Goal: Task Accomplishment & Management: Use online tool/utility

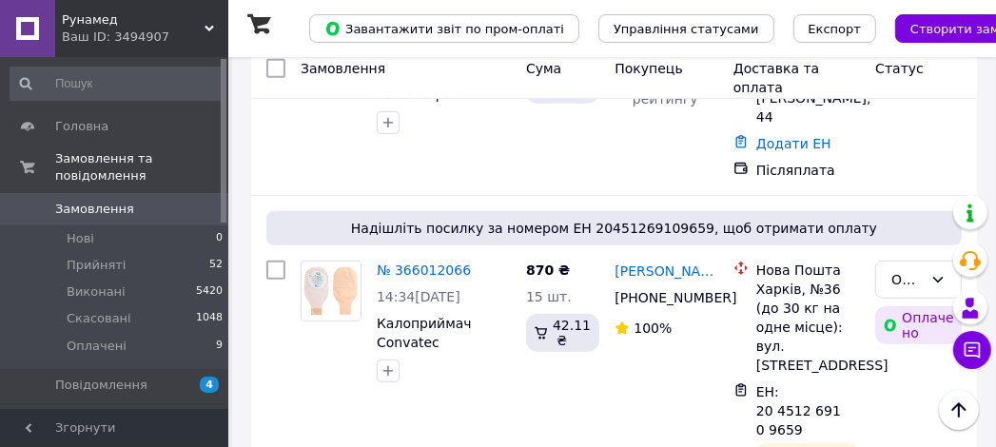
scroll to position [558, 0]
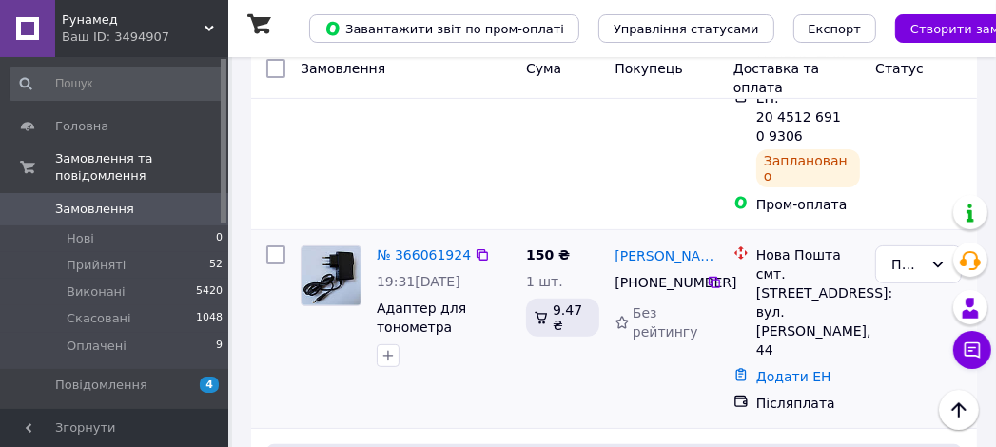
scroll to position [430, 0]
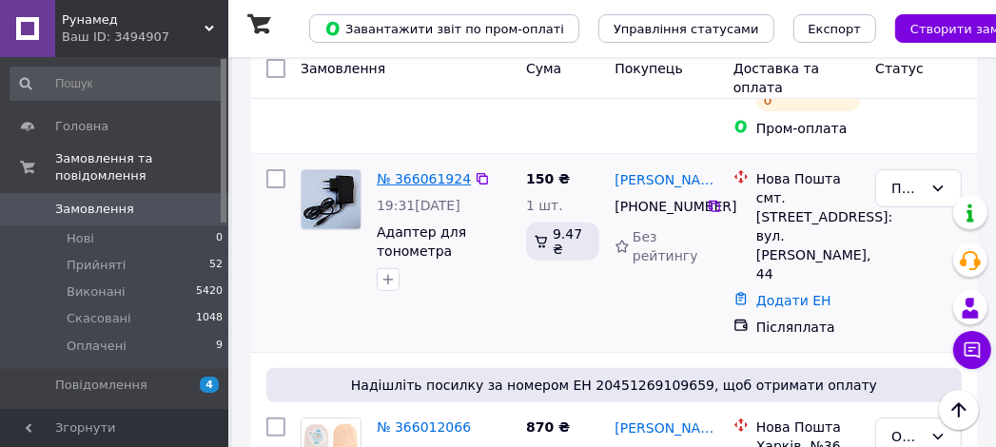
click at [440, 171] on link "№ 366061924" at bounding box center [424, 178] width 94 height 15
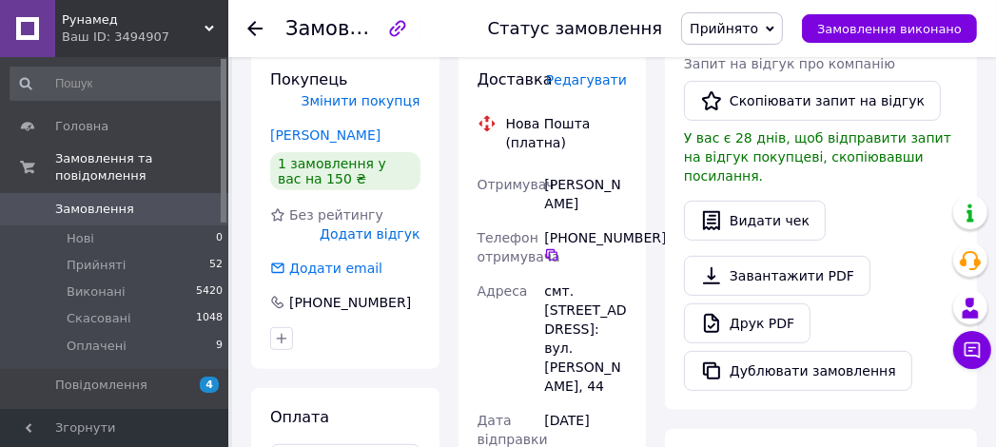
scroll to position [533, 0]
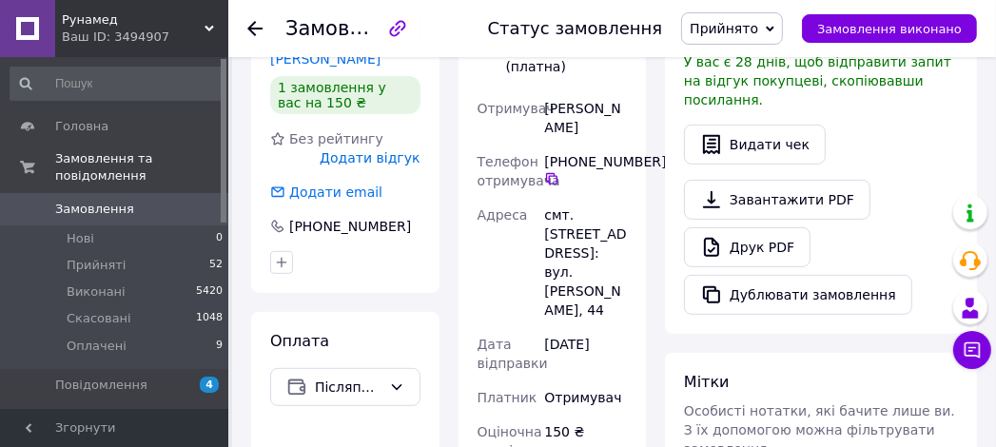
drag, startPoint x: 567, startPoint y: 120, endPoint x: 652, endPoint y: 122, distance: 84.7
click at [627, 152] on div "[PHONE_NUMBER]" at bounding box center [585, 169] width 83 height 34
copy div "0 50 087 99 61"
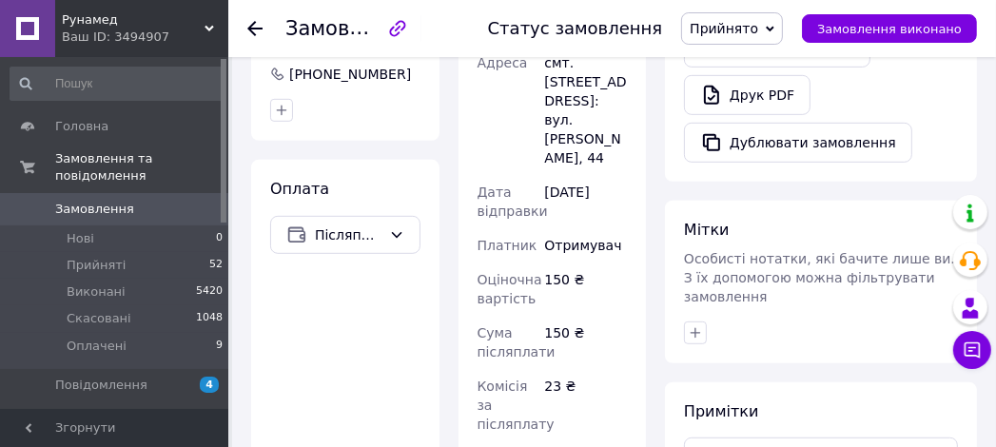
scroll to position [761, 0]
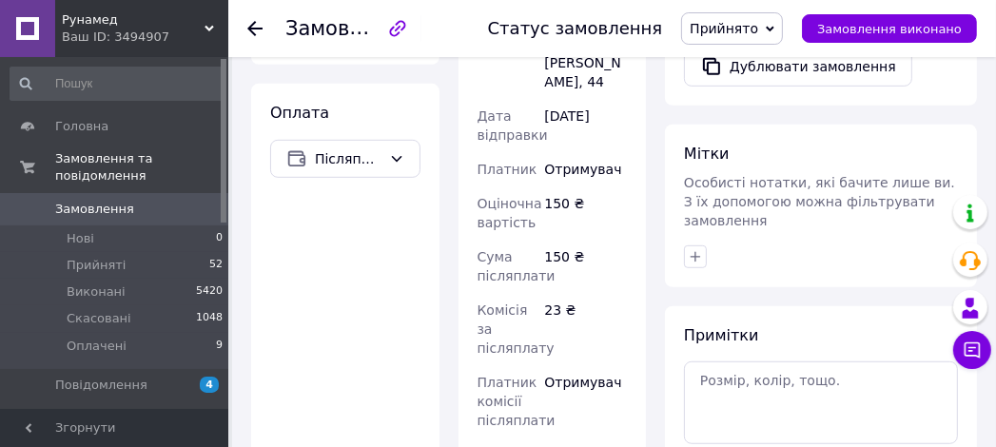
paste input "20451269202014"
type input "20451269202014"
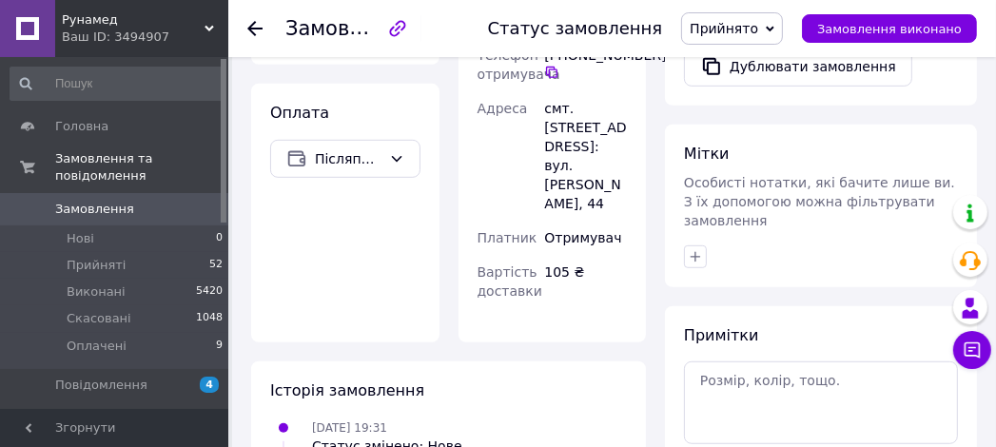
click at [126, 201] on span "Замовлення" at bounding box center [115, 209] width 121 height 17
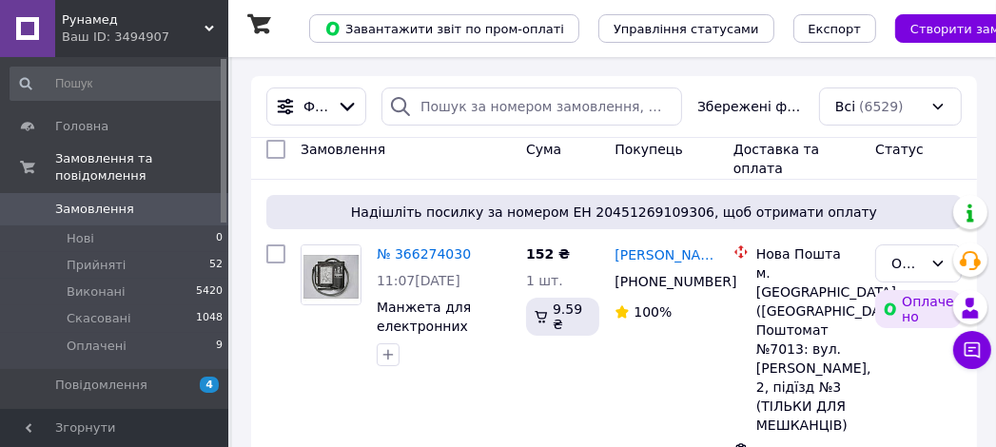
scroll to position [76, 0]
